Goal: Task Accomplishment & Management: Use online tool/utility

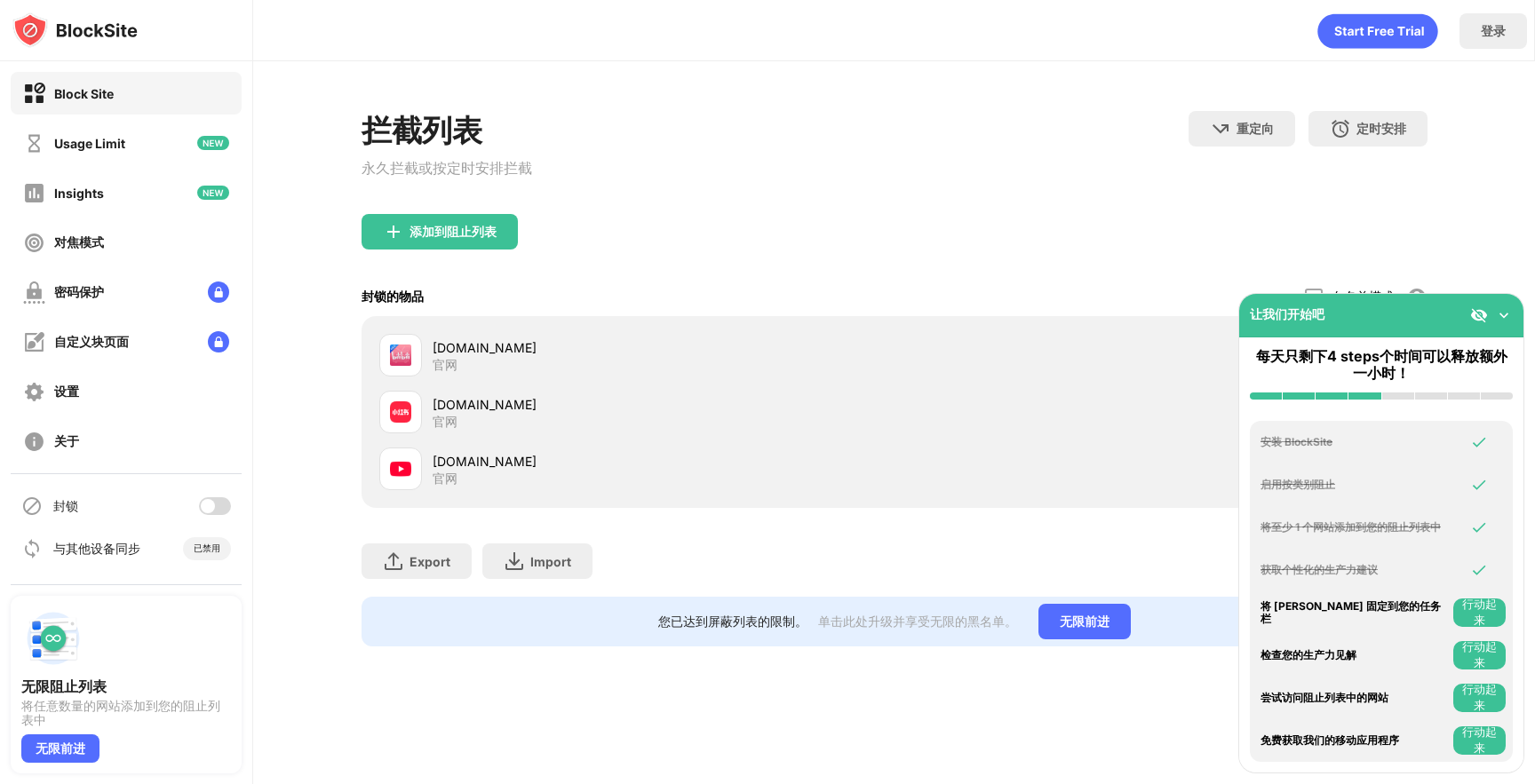
click at [214, 502] on div at bounding box center [215, 506] width 32 height 18
